Goal: Check status: Check status

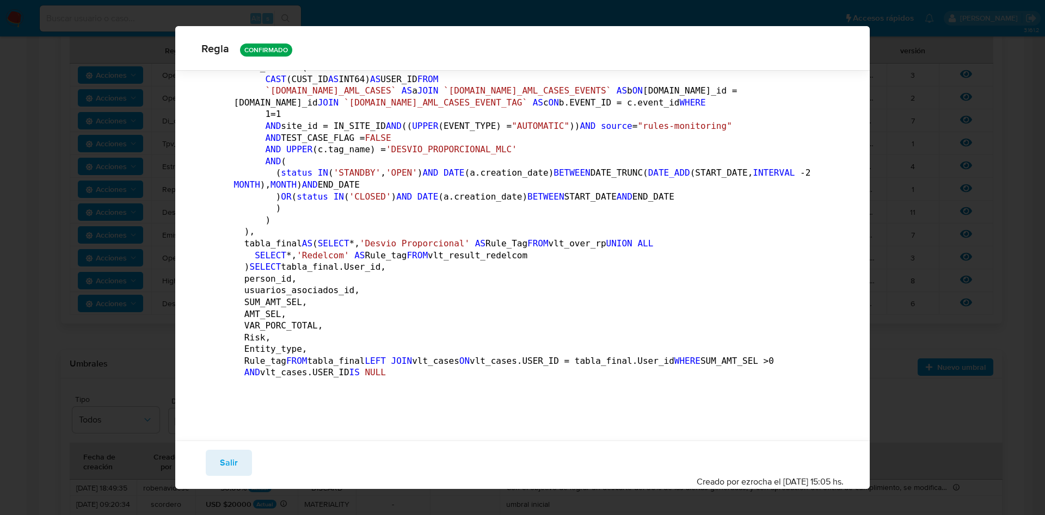
scroll to position [5544, 0]
click at [232, 470] on span "Salir" at bounding box center [229, 463] width 18 height 24
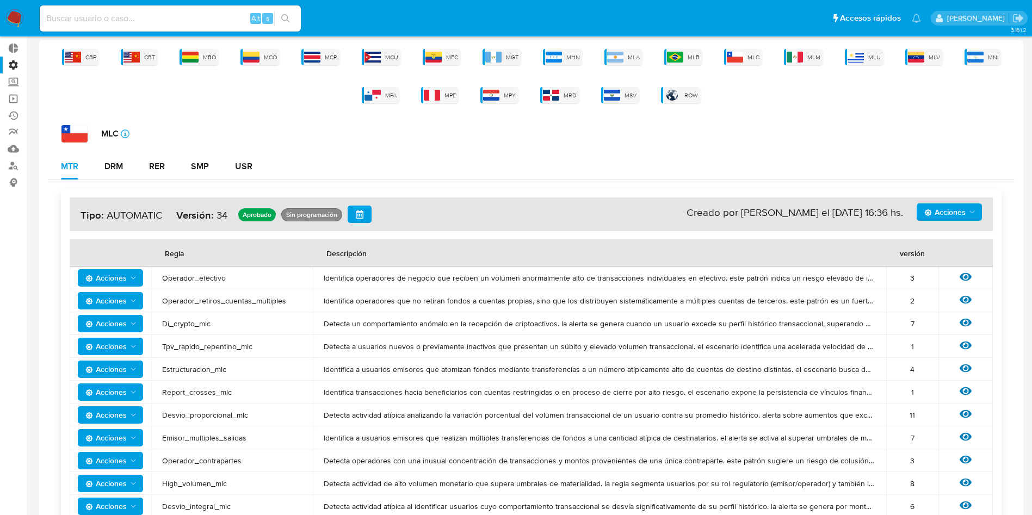
scroll to position [0, 0]
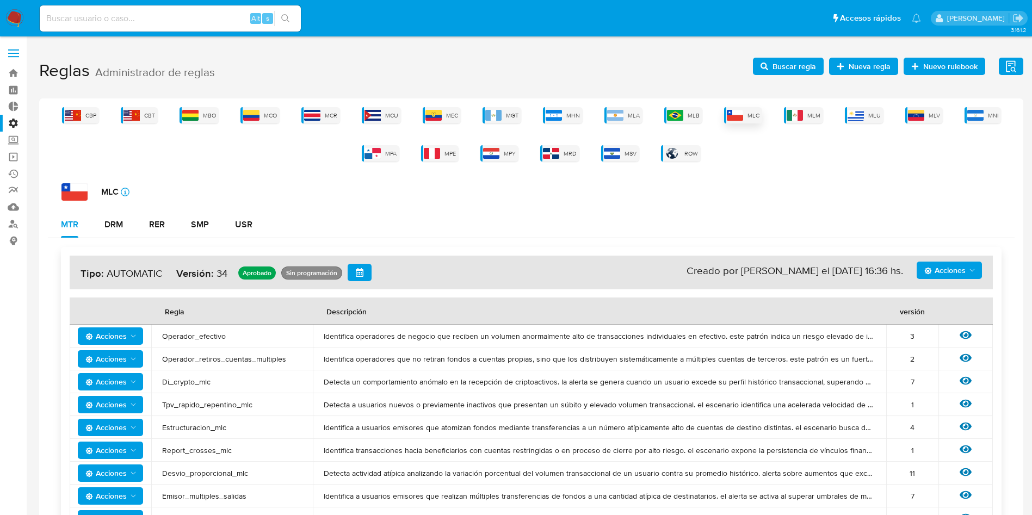
click at [757, 117] on span "MLC" at bounding box center [753, 116] width 12 height 8
click at [16, 45] on label at bounding box center [13, 53] width 27 height 23
click at [0, 0] on input "checkbox" at bounding box center [0, 0] width 0 height 0
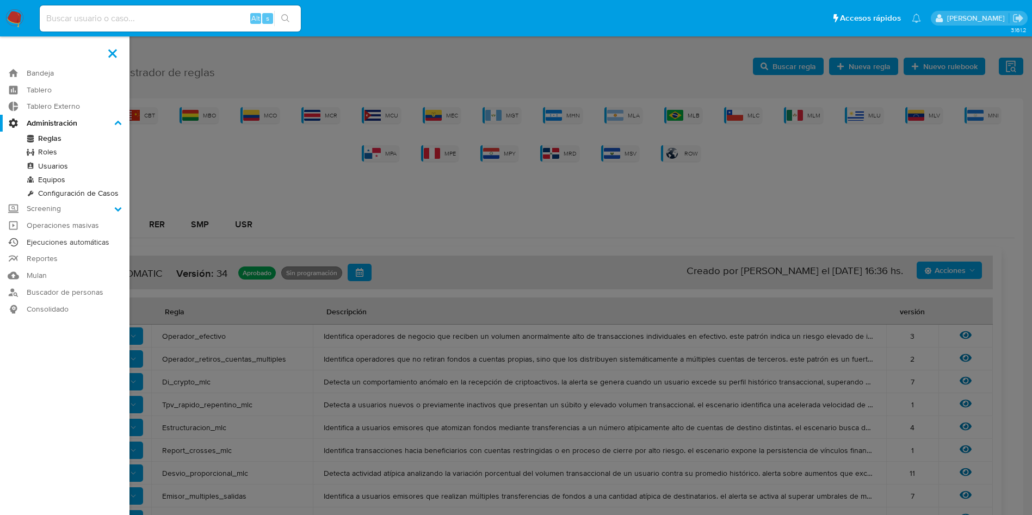
click at [79, 245] on link "Ejecuciones automáticas" at bounding box center [64, 242] width 129 height 17
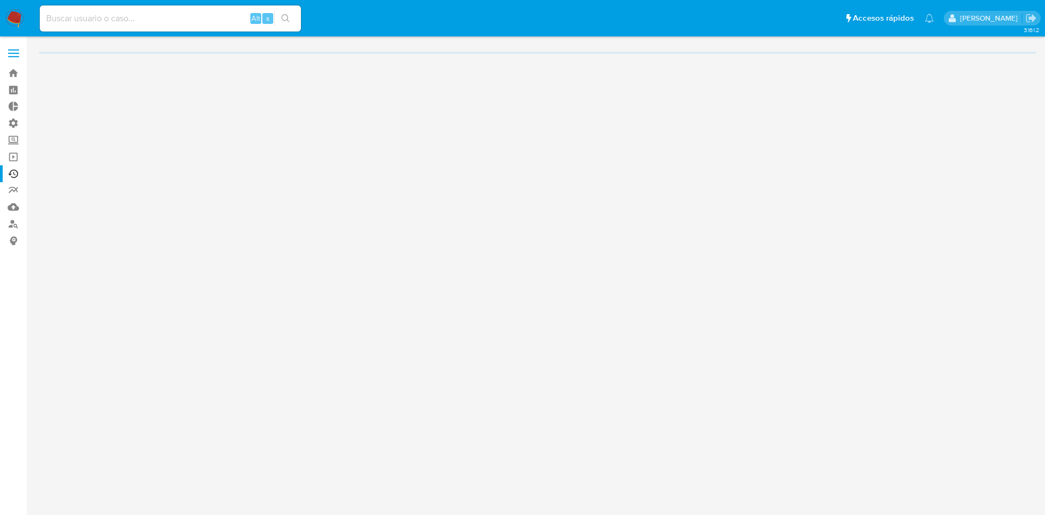
click at [5, 52] on label at bounding box center [13, 53] width 27 height 23
click at [0, 0] on input "checkbox" at bounding box center [0, 0] width 0 height 0
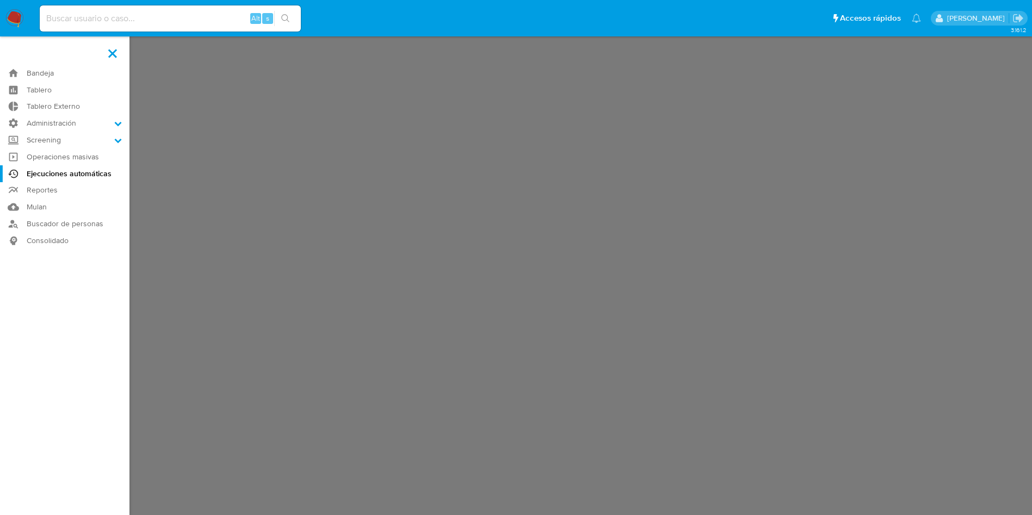
click at [212, 172] on label at bounding box center [516, 257] width 1032 height 515
click at [0, 0] on input "checkbox" at bounding box center [0, 0] width 0 height 0
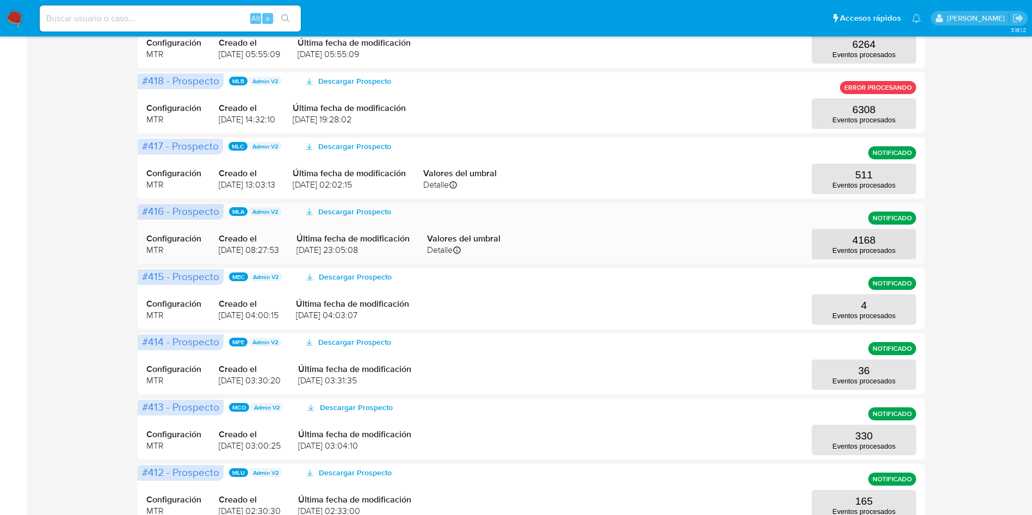
scroll to position [326, 0]
click at [868, 175] on p "511" at bounding box center [863, 175] width 17 height 12
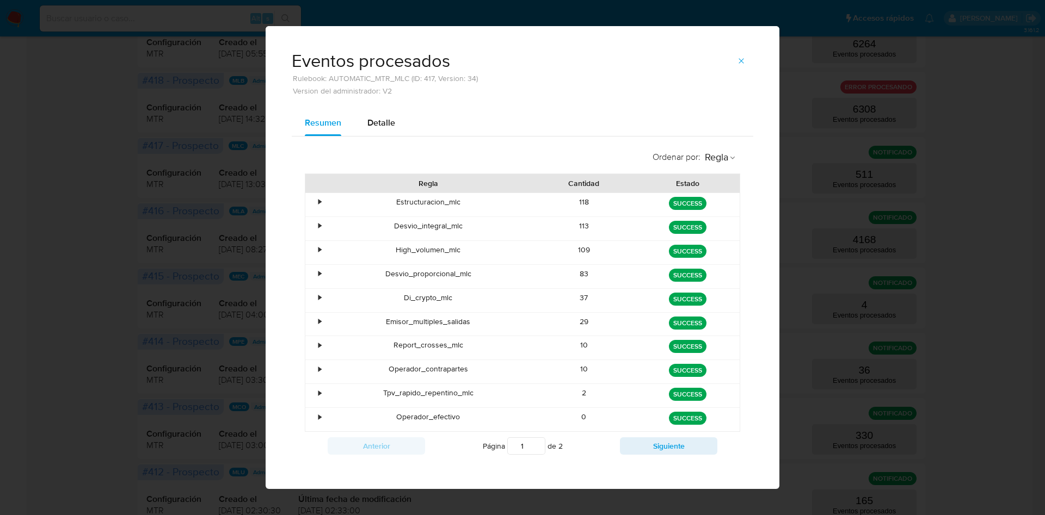
drag, startPoint x: 360, startPoint y: 269, endPoint x: 607, endPoint y: 280, distance: 247.7
click at [607, 280] on div "• Desvio_proporcional_mlc 83 green SUCCESS" at bounding box center [522, 276] width 434 height 23
click at [737, 57] on icon "button" at bounding box center [741, 61] width 9 height 9
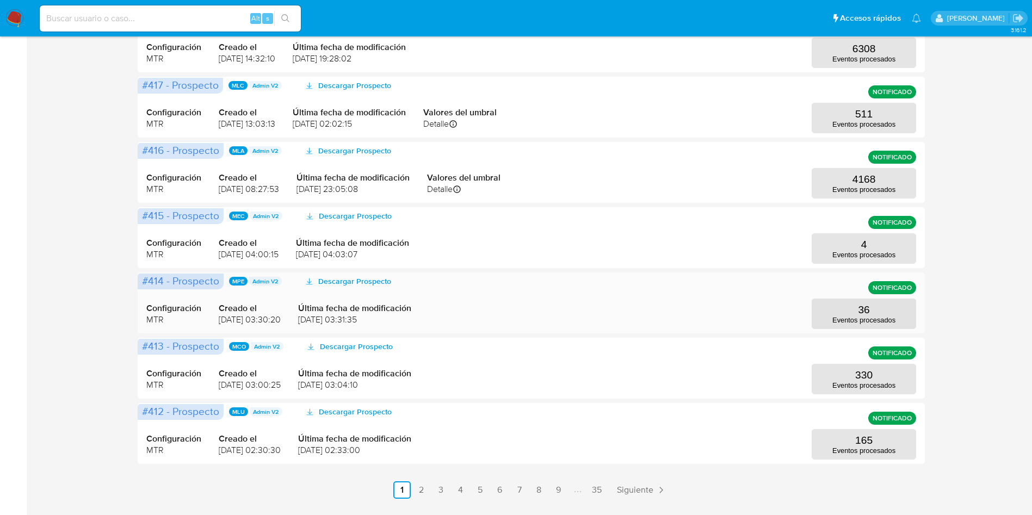
scroll to position [417, 0]
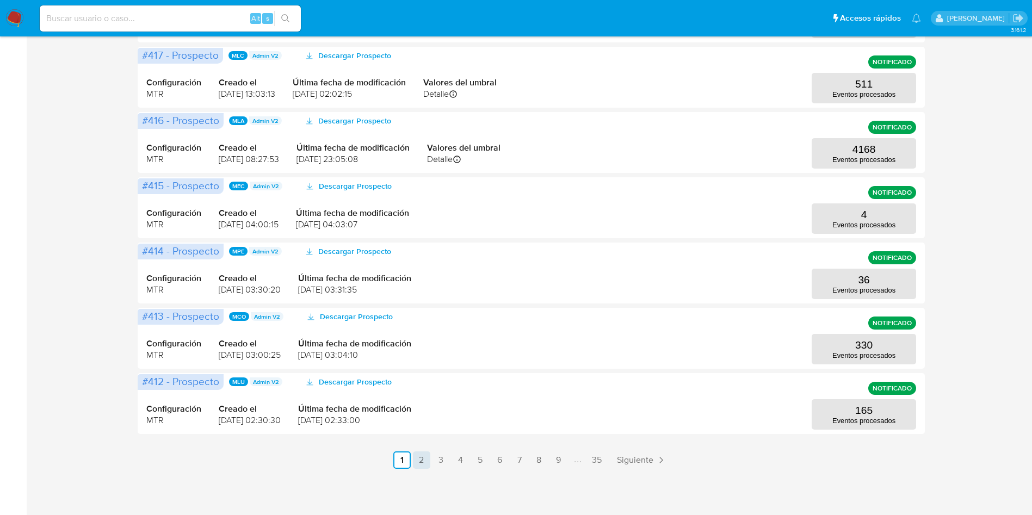
click at [423, 460] on link "2" at bounding box center [421, 460] width 17 height 17
click at [473, 459] on link "3" at bounding box center [469, 460] width 17 height 17
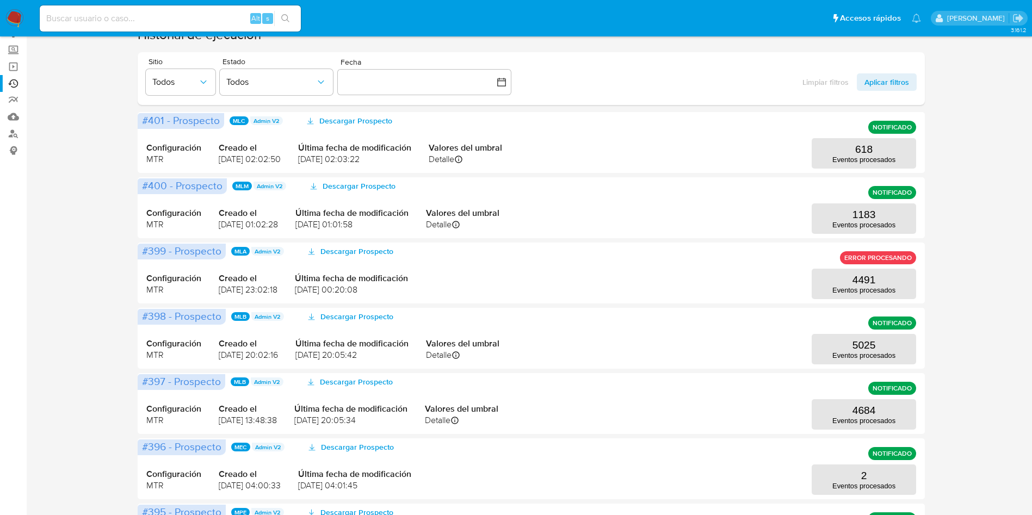
scroll to position [0, 0]
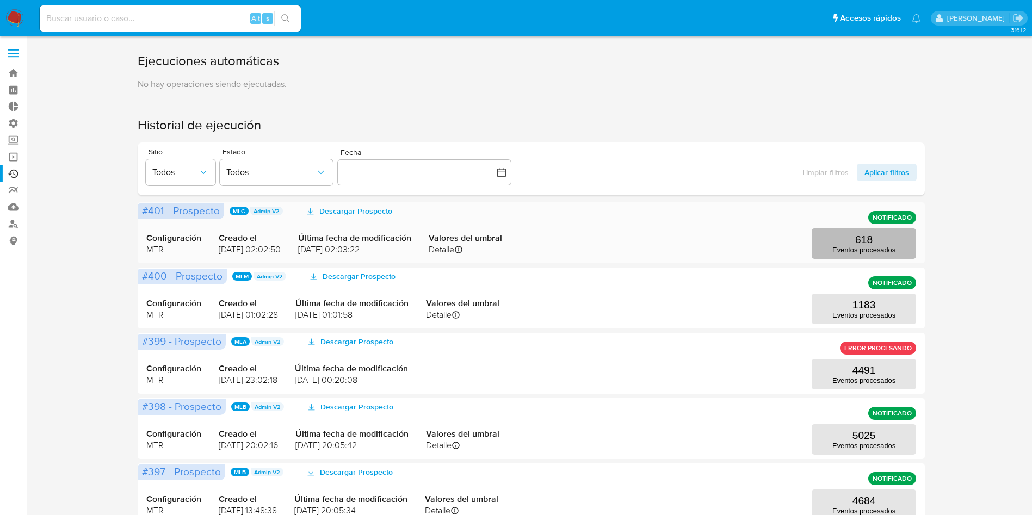
click at [837, 246] on p "Eventos procesados" at bounding box center [863, 250] width 63 height 8
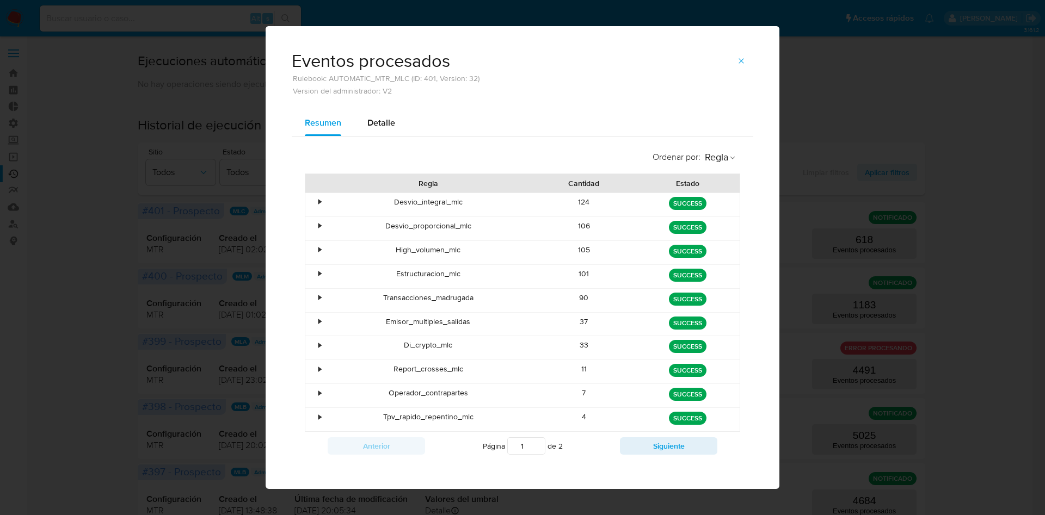
drag, startPoint x: 577, startPoint y: 230, endPoint x: 631, endPoint y: 226, distance: 54.0
click at [631, 226] on div "• Desvio_proporcional_mlc 106 green SUCCESS" at bounding box center [522, 228] width 434 height 23
click at [737, 64] on icon "button" at bounding box center [741, 61] width 9 height 9
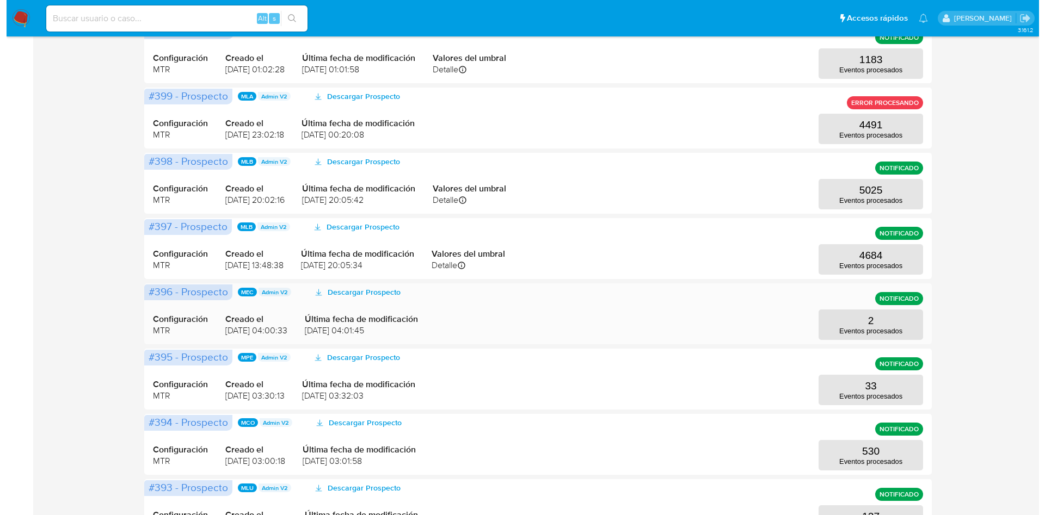
scroll to position [408, 0]
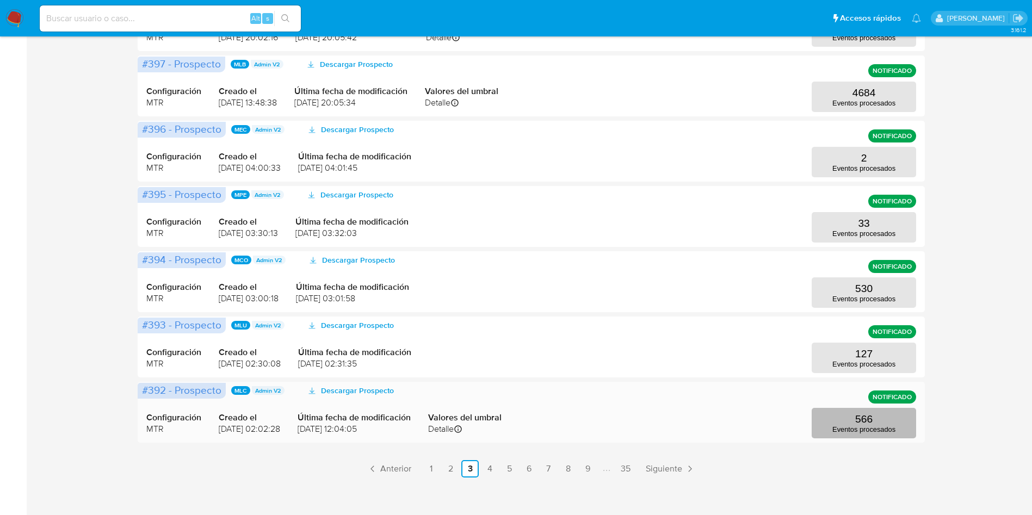
click at [845, 421] on button "566 Eventos procesados" at bounding box center [864, 423] width 104 height 30
